Goal: Check status

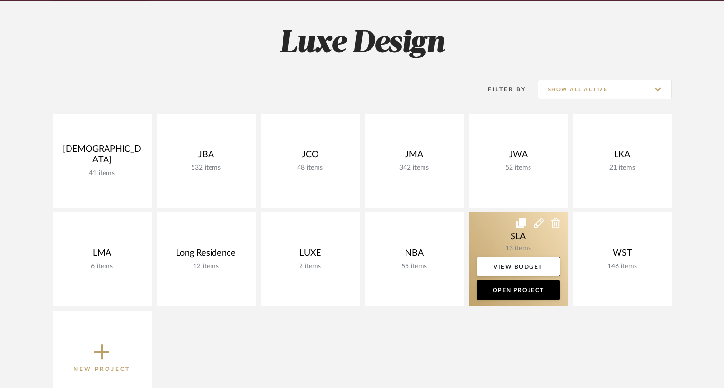
scroll to position [126, 0]
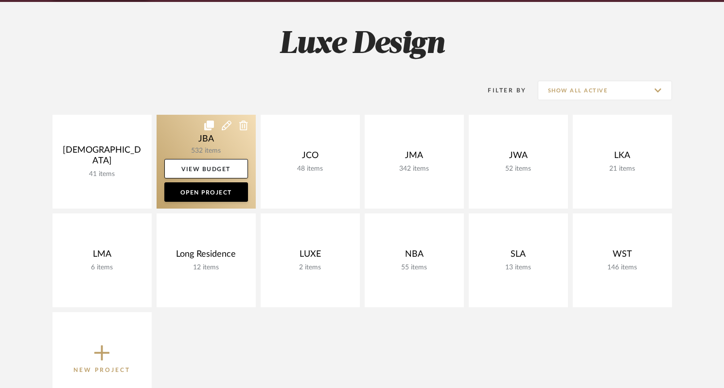
click at [203, 148] on link at bounding box center [206, 162] width 99 height 94
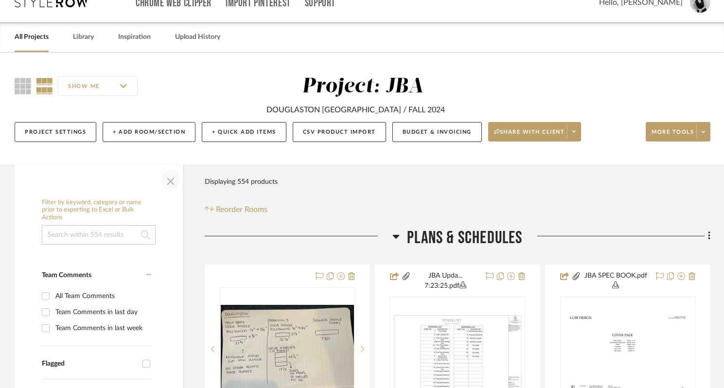
click at [174, 178] on span "button" at bounding box center [170, 179] width 23 height 23
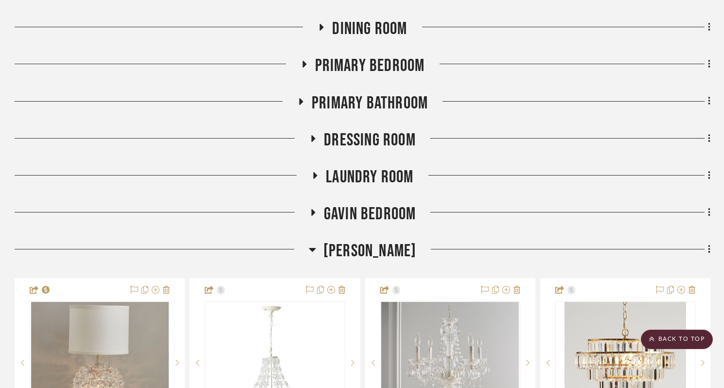
scroll to position [1346, 0]
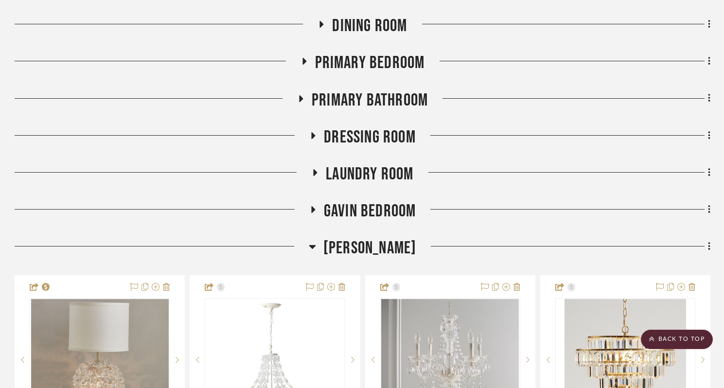
click at [316, 251] on h3 "[PERSON_NAME]" at bounding box center [363, 248] width 108 height 21
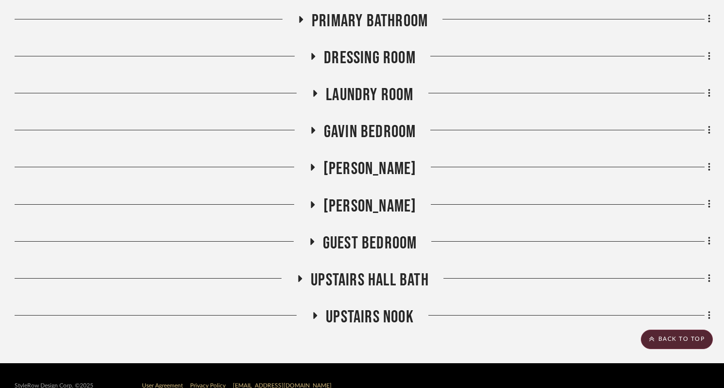
scroll to position [1431, 0]
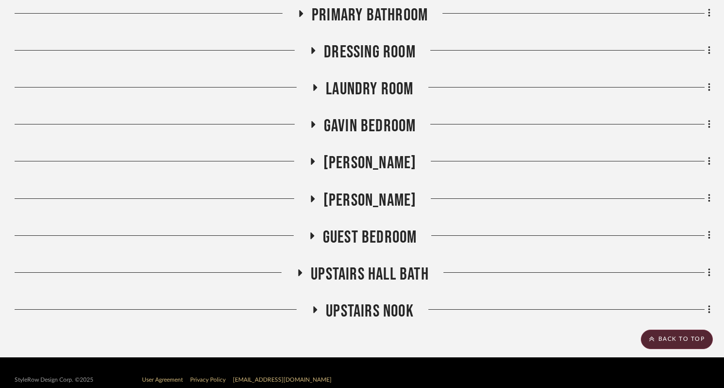
click at [301, 270] on icon at bounding box center [300, 272] width 12 height 7
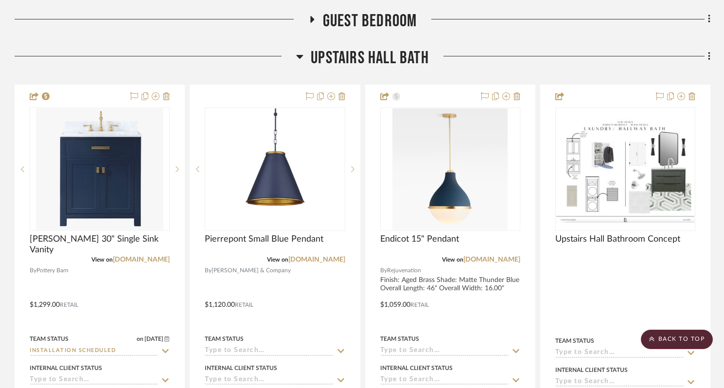
scroll to position [1651, 0]
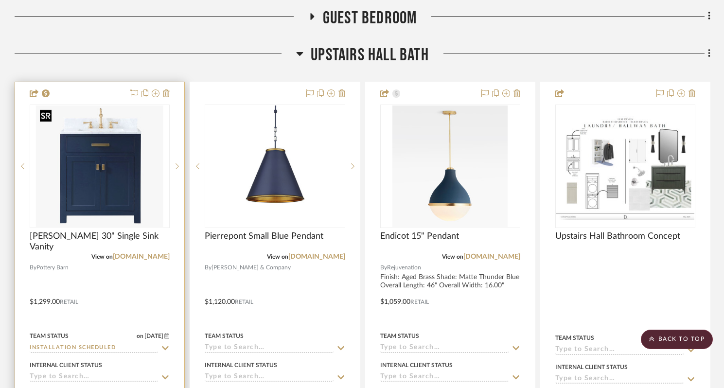
click at [0, 0] on img at bounding box center [0, 0] width 0 height 0
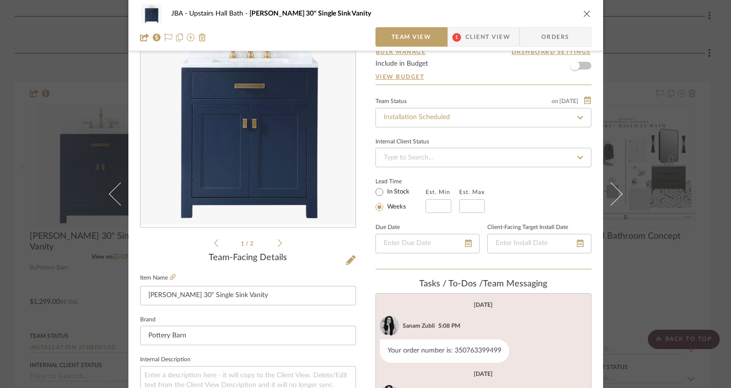
scroll to position [48, 0]
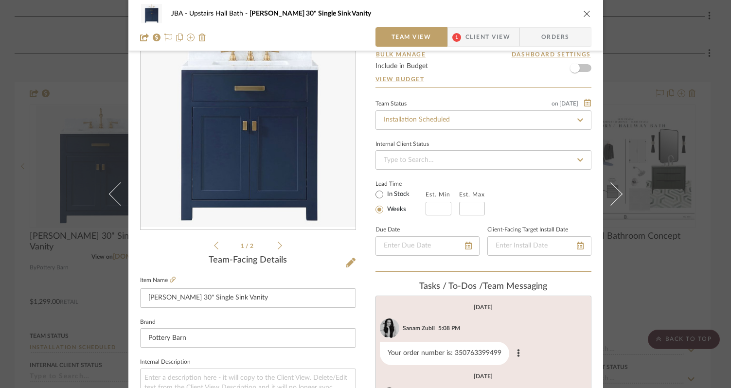
drag, startPoint x: 451, startPoint y: 354, endPoint x: 490, endPoint y: 356, distance: 39.0
click at [491, 356] on div "Your order number is: 350763399499" at bounding box center [444, 353] width 129 height 23
drag, startPoint x: 495, startPoint y: 354, endPoint x: 449, endPoint y: 352, distance: 46.3
click at [450, 353] on div "Your order number is: 350763399499" at bounding box center [444, 353] width 129 height 23
copy div "350763399499"
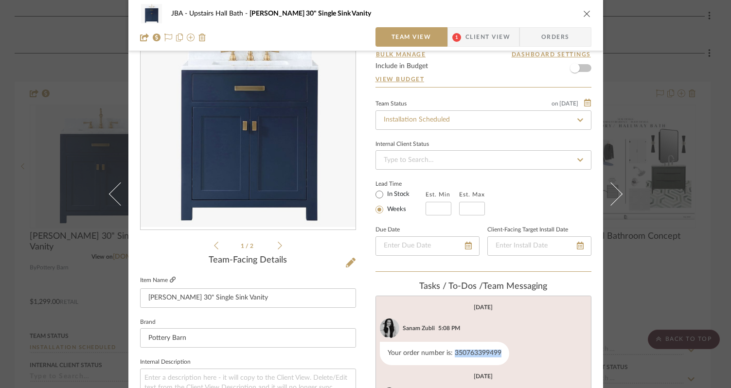
click at [171, 280] on icon at bounding box center [173, 280] width 6 height 6
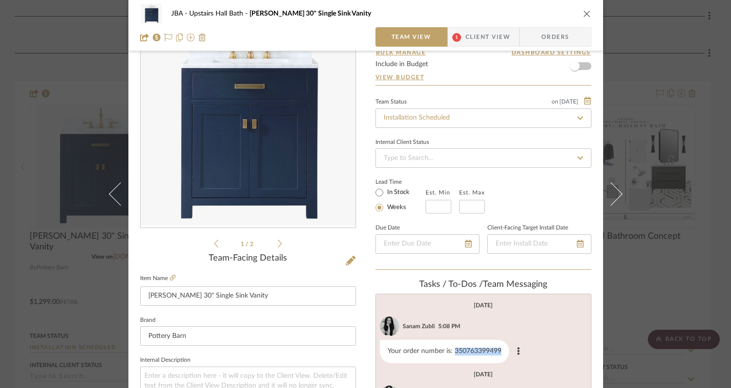
click at [463, 354] on div "Your order number is: 350763399499" at bounding box center [444, 351] width 129 height 23
drag, startPoint x: 462, startPoint y: 353, endPoint x: 474, endPoint y: 354, distance: 11.7
click at [474, 354] on div "Your order number is: 350763399499" at bounding box center [444, 351] width 129 height 23
drag, startPoint x: 474, startPoint y: 354, endPoint x: 484, endPoint y: 354, distance: 9.2
click at [484, 354] on div "Your order number is: 350763399499" at bounding box center [444, 351] width 129 height 23
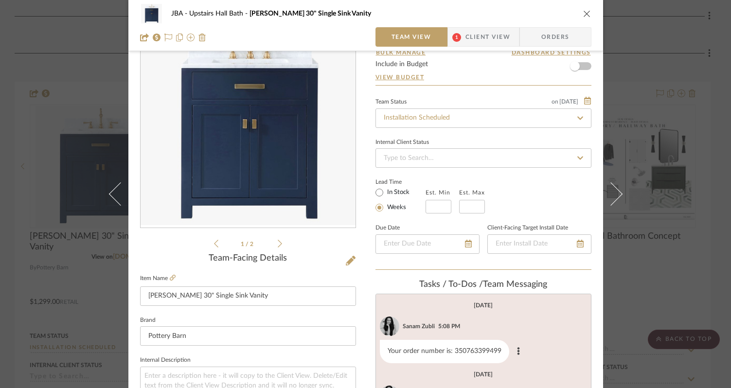
click at [462, 355] on div "Your order number is: 350763399499" at bounding box center [444, 351] width 129 height 23
drag, startPoint x: 451, startPoint y: 352, endPoint x: 496, endPoint y: 354, distance: 44.8
click at [496, 354] on div "Your order number is: 350763399499" at bounding box center [444, 351] width 129 height 23
